Goal: Ask a question: Seek information or help from site administrators or community

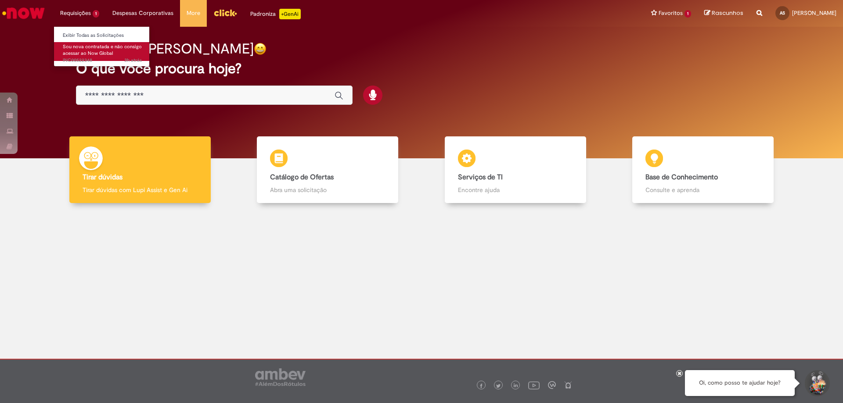
click at [92, 43] on span "Sou nova contratada e não consigo acessar ao Now Global" at bounding box center [102, 50] width 79 height 14
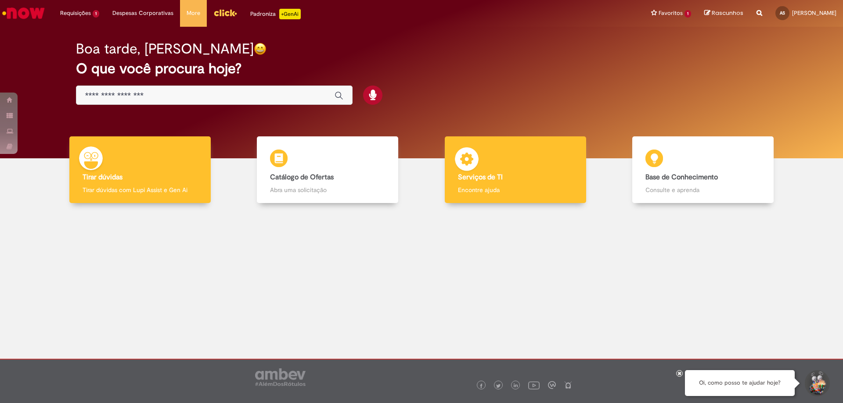
click at [477, 159] on img at bounding box center [466, 160] width 26 height 26
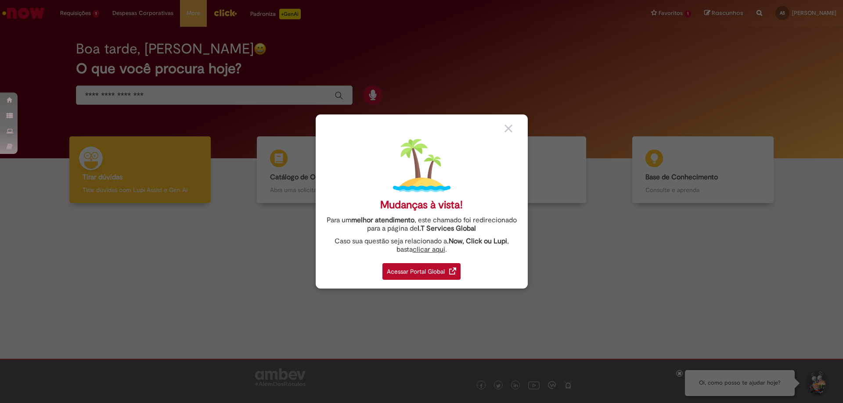
click at [436, 266] on div "Acessar Portal Global" at bounding box center [421, 271] width 78 height 17
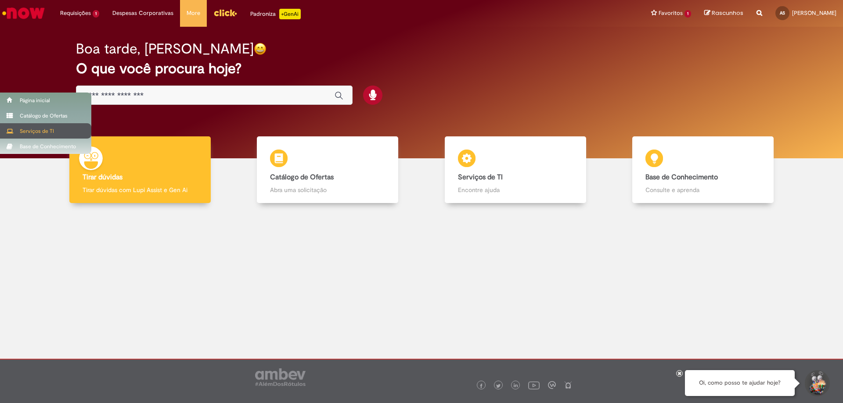
click at [22, 128] on div "Serviços de TI" at bounding box center [45, 130] width 91 height 15
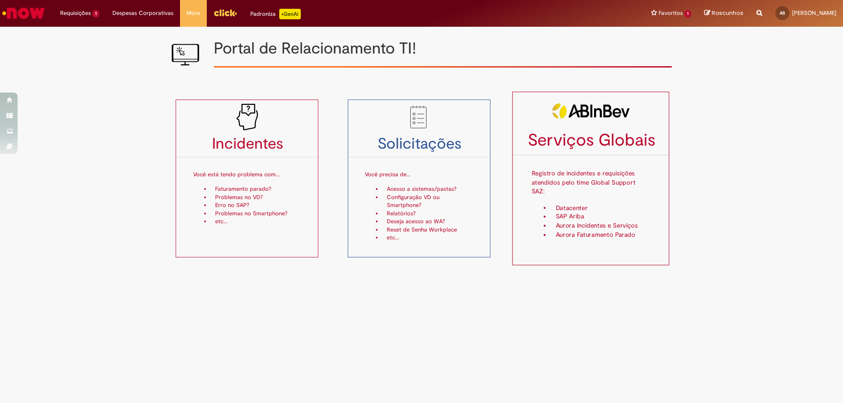
click at [580, 248] on div "Serviços Globais Registro de incidentes e requisições atendidos pelo time Globa…" at bounding box center [590, 179] width 157 height 174
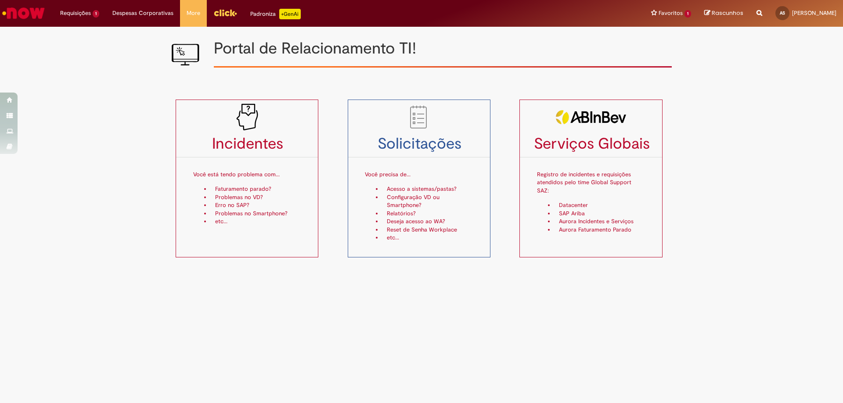
click at [756, 12] on icon "Search from all sources" at bounding box center [759, 8] width 6 height 16
click at [660, 13] on span "Rascunhos" at bounding box center [676, 13] width 32 height 8
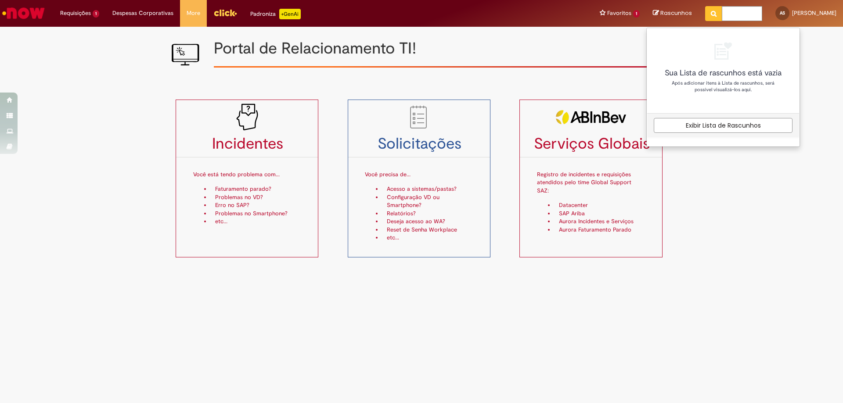
click at [583, 40] on h1 "Portal de Relacionamento TI!" at bounding box center [443, 49] width 458 height 18
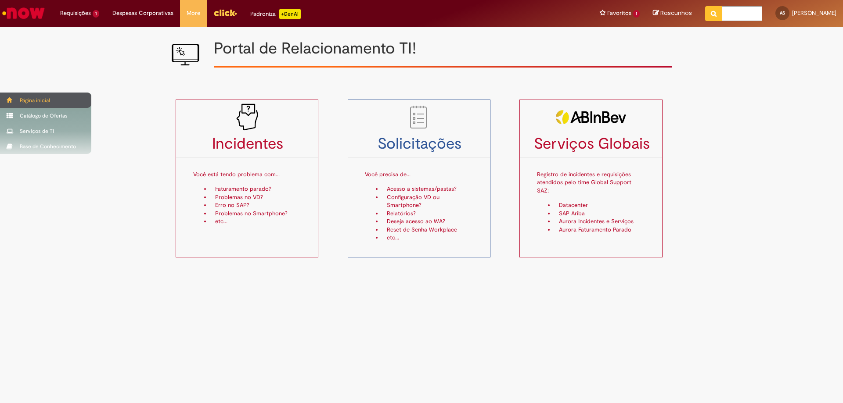
click at [11, 104] on div "Página inicial" at bounding box center [45, 100] width 91 height 15
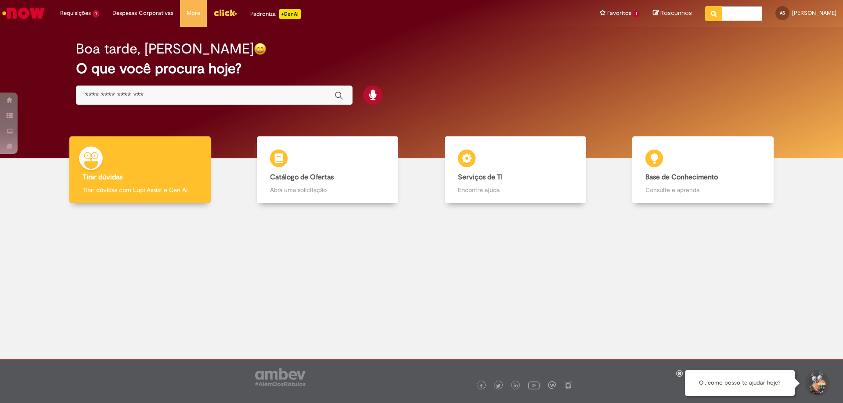
click at [820, 384] on button "Iniciar Conversa de Suporte" at bounding box center [816, 383] width 26 height 26
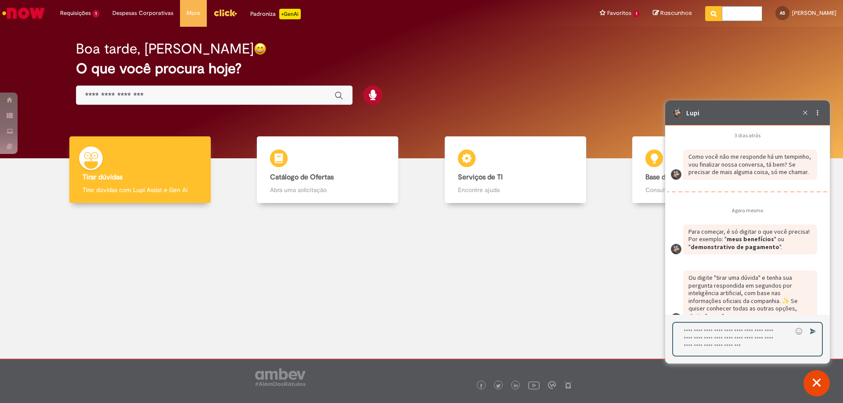
scroll to position [330, 0]
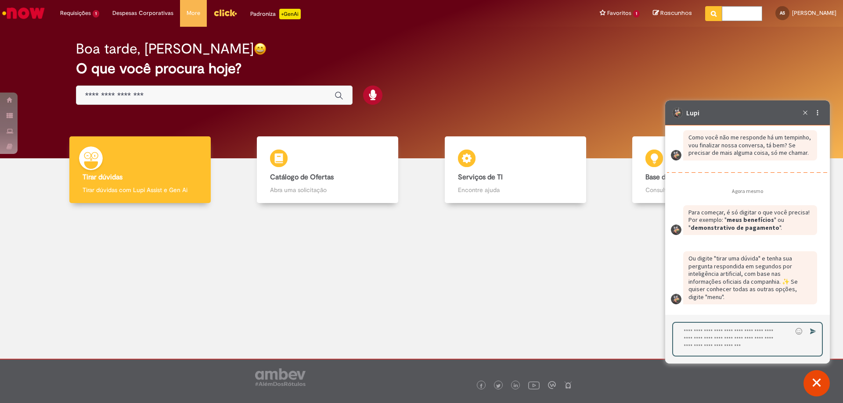
click at [760, 336] on textarea "Digite sua resposta aqui e pressione Enter para enviar" at bounding box center [732, 339] width 119 height 33
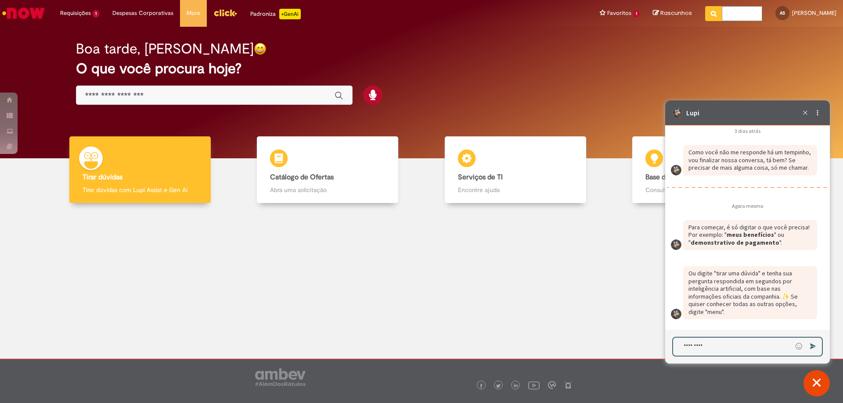
type textarea "**********"
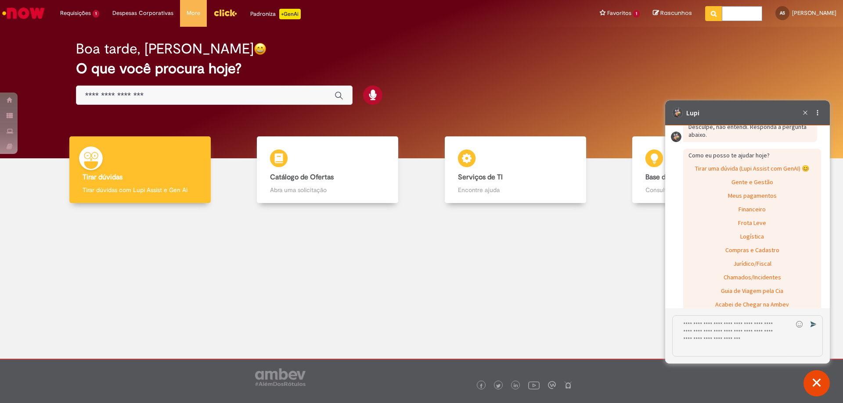
scroll to position [594, 0]
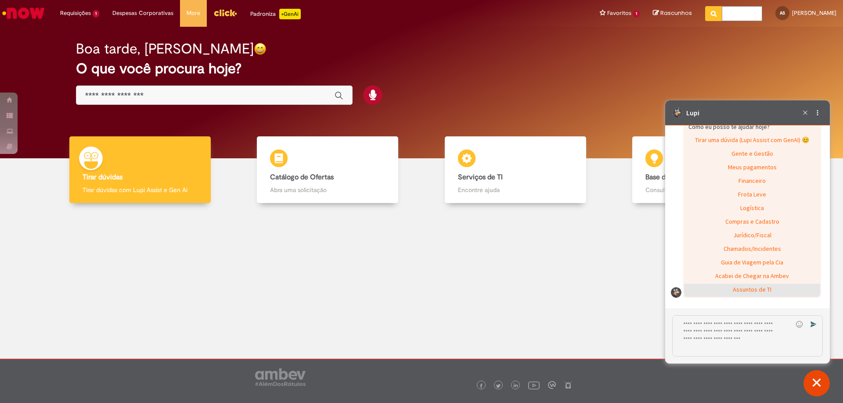
click at [750, 290] on div "Assuntos de TI" at bounding box center [752, 290] width 136 height 13
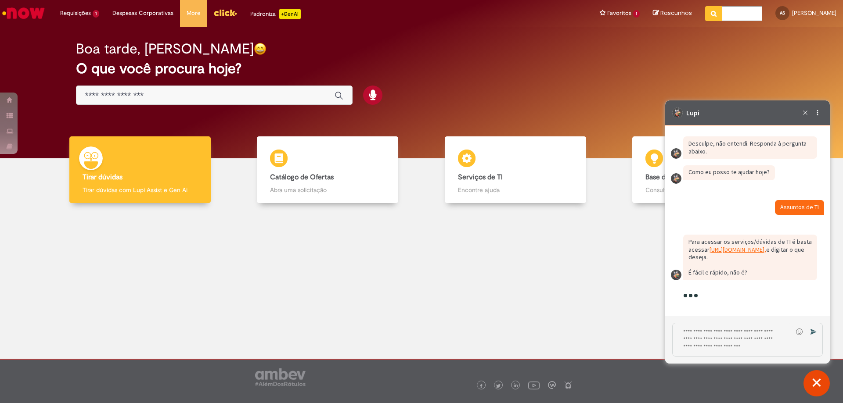
scroll to position [607, 0]
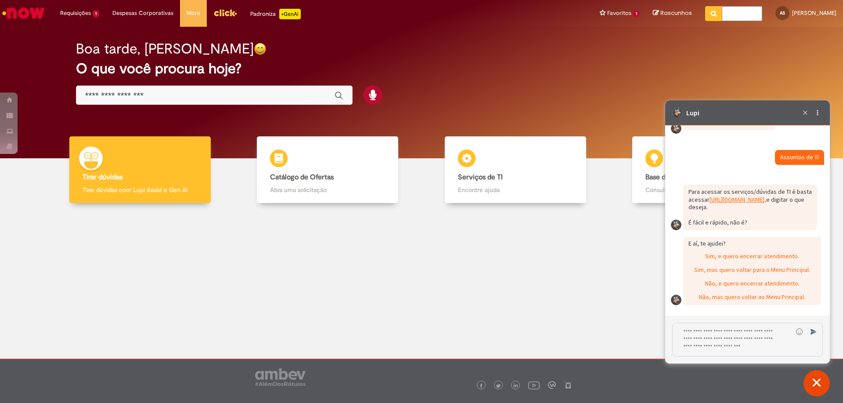
click at [709, 200] on link "https://stellargpt.ab-inbev.com/#/home, (abre em uma nova guia)" at bounding box center [737, 200] width 57 height 8
click at [748, 254] on div "Sim, e quero encerrar atendimento." at bounding box center [752, 257] width 136 height 13
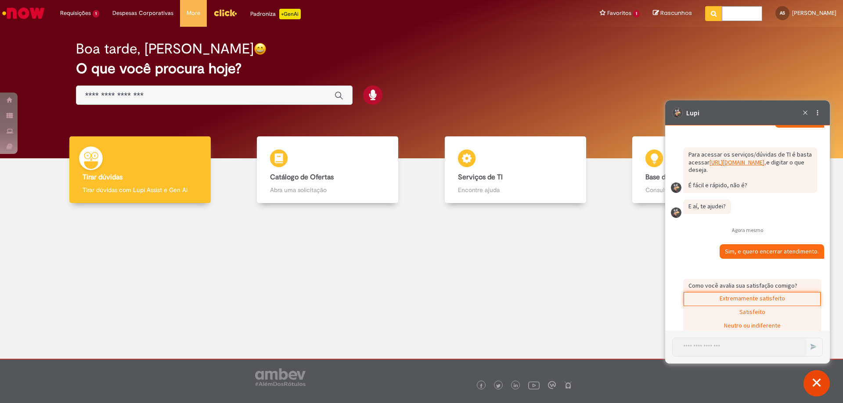
scroll to position [685, 0]
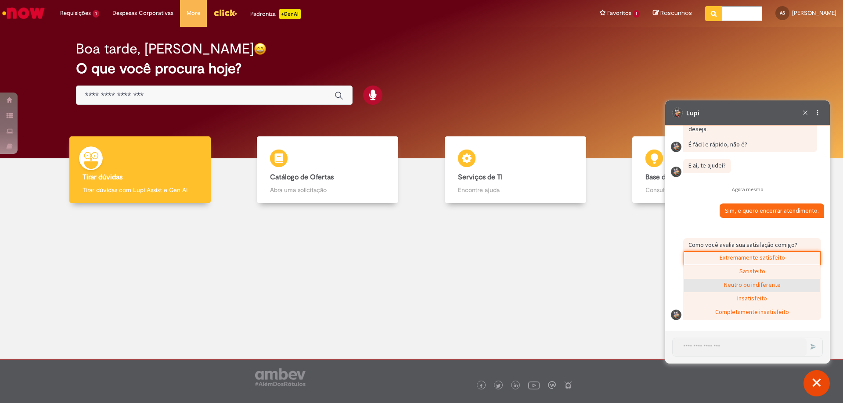
click at [763, 291] on div "Neutro ou indiferente" at bounding box center [752, 285] width 136 height 13
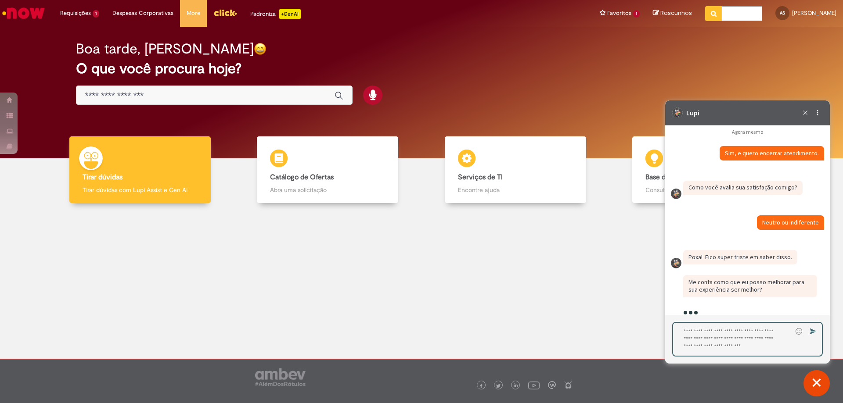
scroll to position [760, 0]
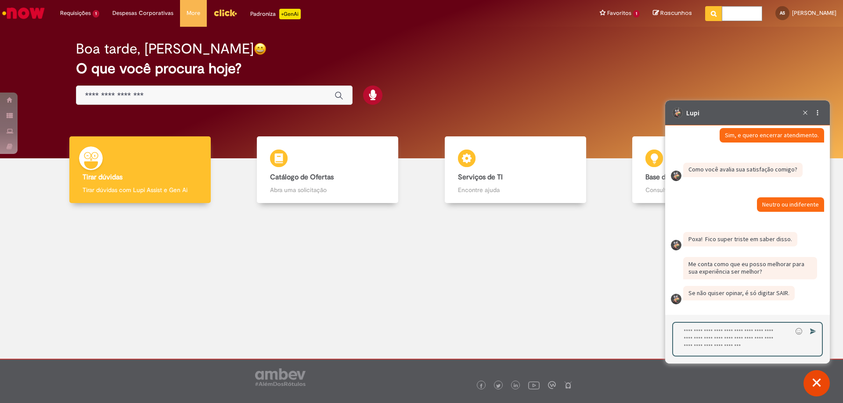
click at [730, 348] on textarea "Digite sua resposta aqui e pressione Enter para enviar" at bounding box center [732, 339] width 119 height 33
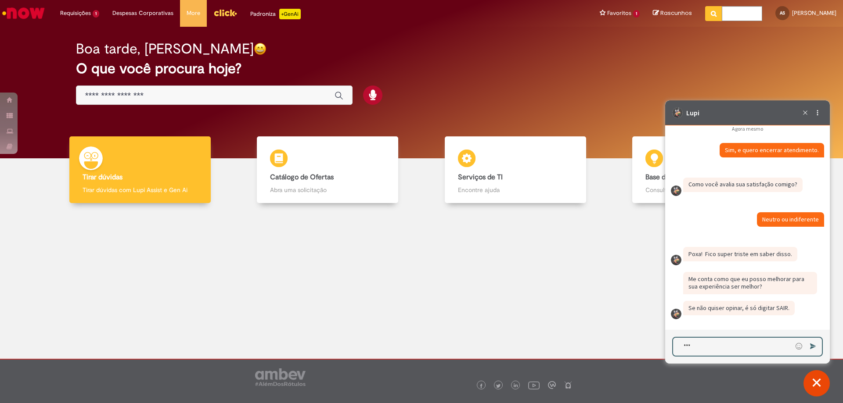
type textarea "****"
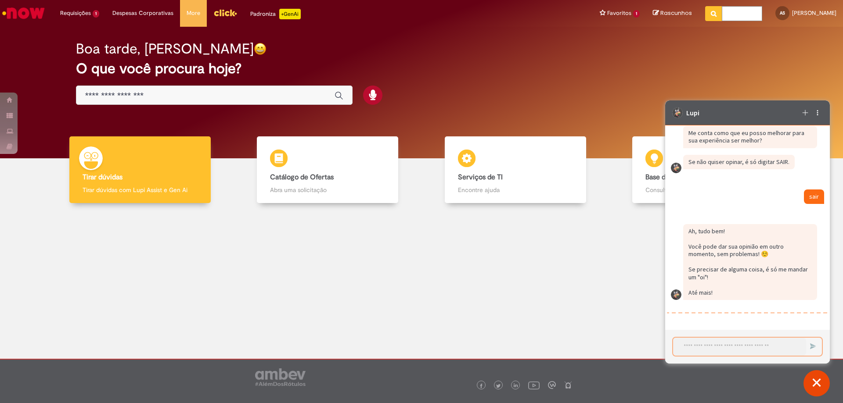
scroll to position [892, 0]
click at [807, 383] on button "Fechar conversa de suporte" at bounding box center [816, 383] width 26 height 26
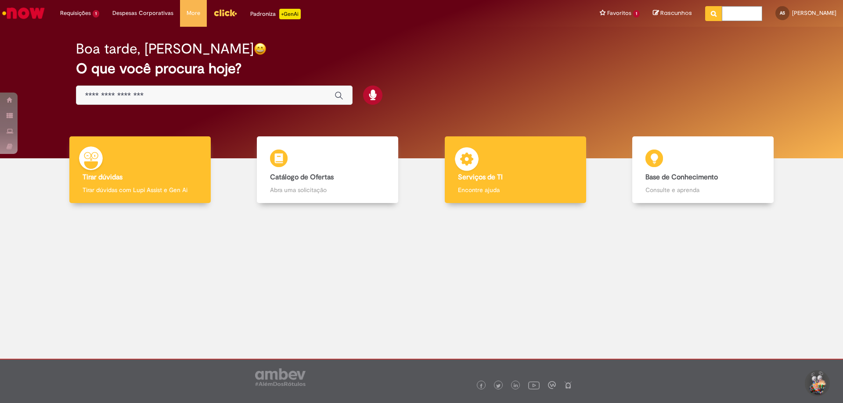
click at [519, 175] on h4 "Serviços de TI" at bounding box center [515, 178] width 115 height 8
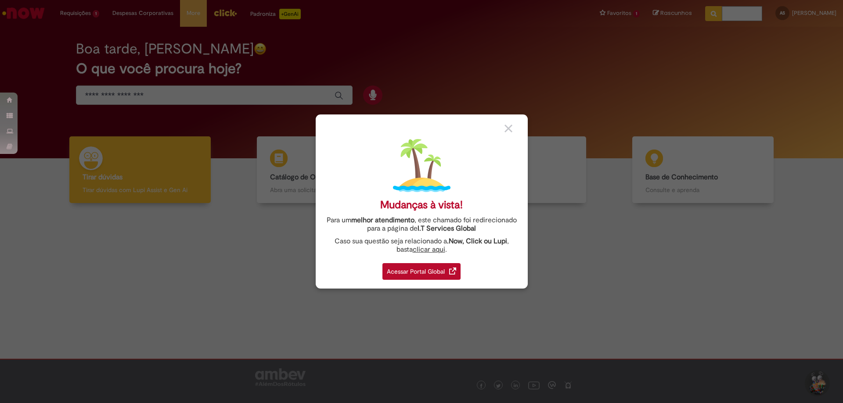
click at [429, 273] on div "Acessar Portal Global" at bounding box center [421, 271] width 78 height 17
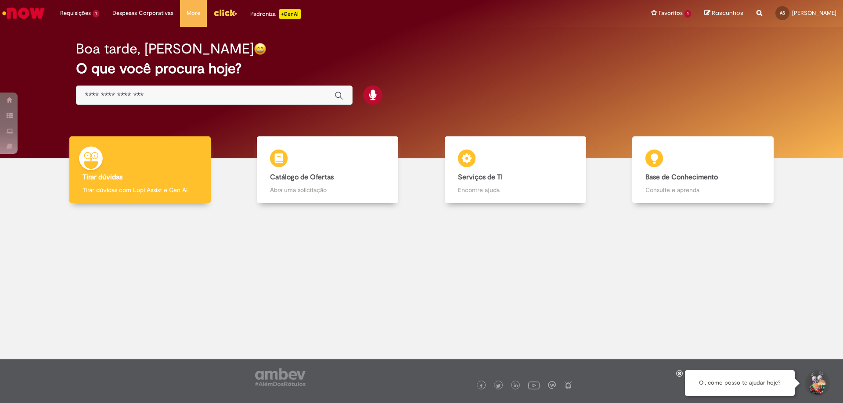
click at [228, 16] on img "Menu Cabeçalho" at bounding box center [225, 12] width 24 height 13
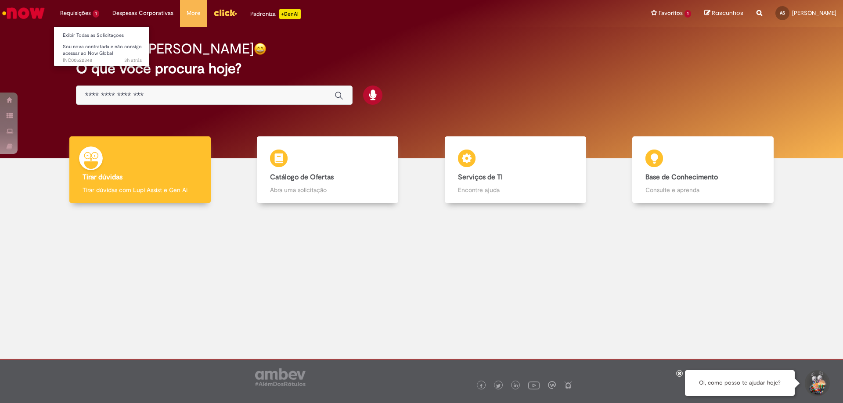
click at [71, 16] on li "Requisições 1 Exibir Todas as Solicitações Sou nova contratada e não consigo ac…" at bounding box center [80, 13] width 52 height 26
click at [83, 49] on span "Sou nova contratada e não consigo acessar ao Now Global" at bounding box center [102, 50] width 79 height 14
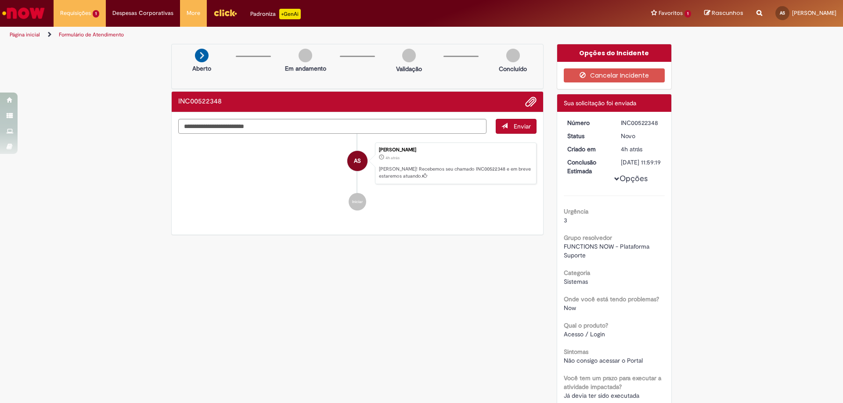
click at [29, 16] on img "Ir para a Homepage" at bounding box center [23, 13] width 45 height 18
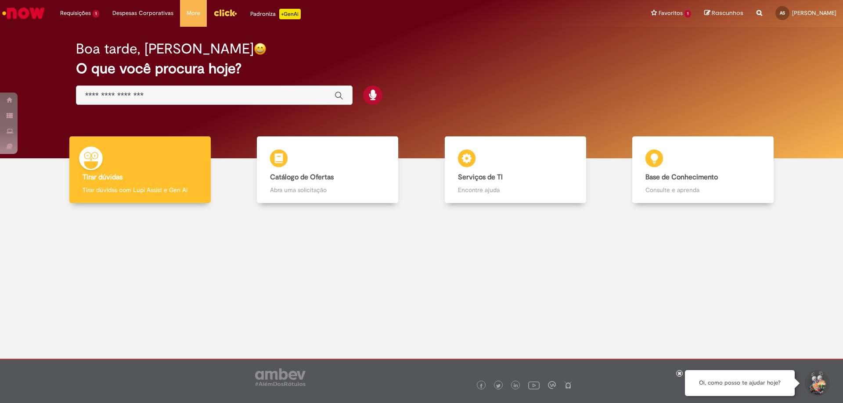
click at [218, 18] on img "Menu Cabeçalho" at bounding box center [225, 12] width 24 height 13
